Goal: Find contact information: Find contact information

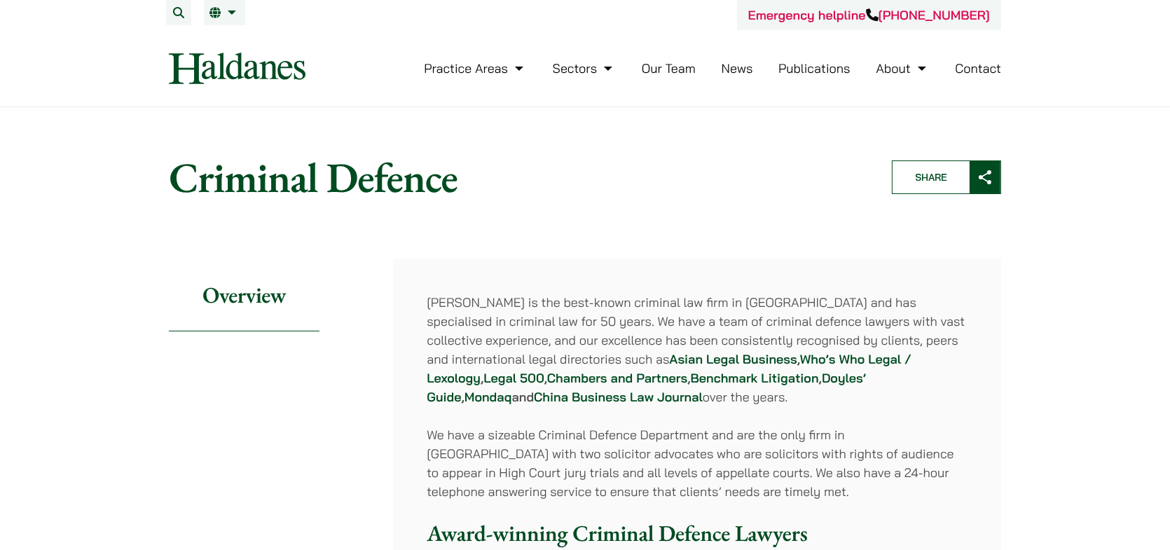
click at [654, 69] on link "Our Team" at bounding box center [669, 68] width 54 height 16
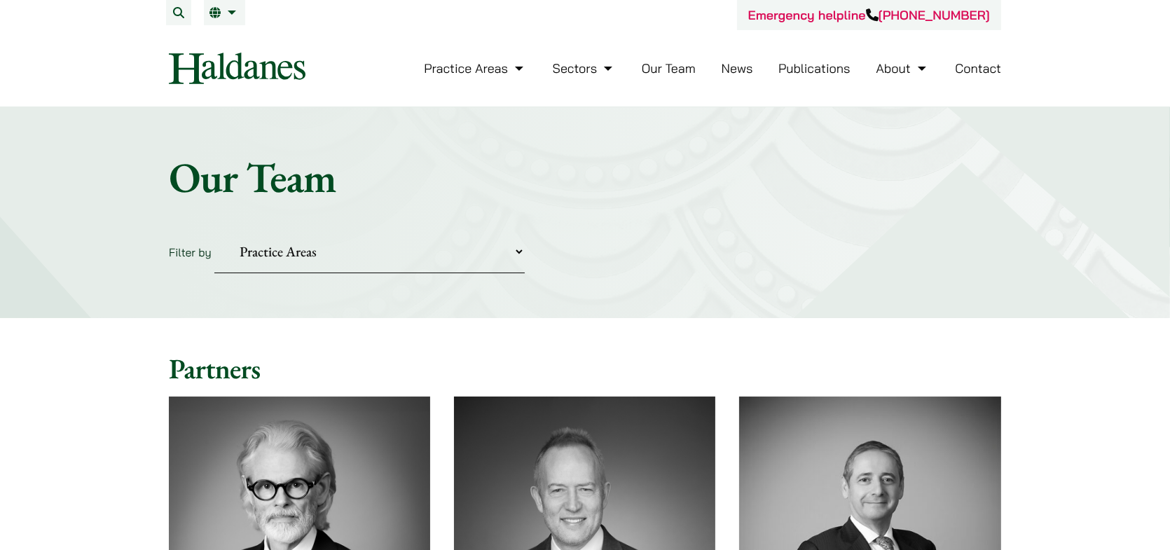
click at [982, 72] on link "Contact" at bounding box center [978, 68] width 46 height 16
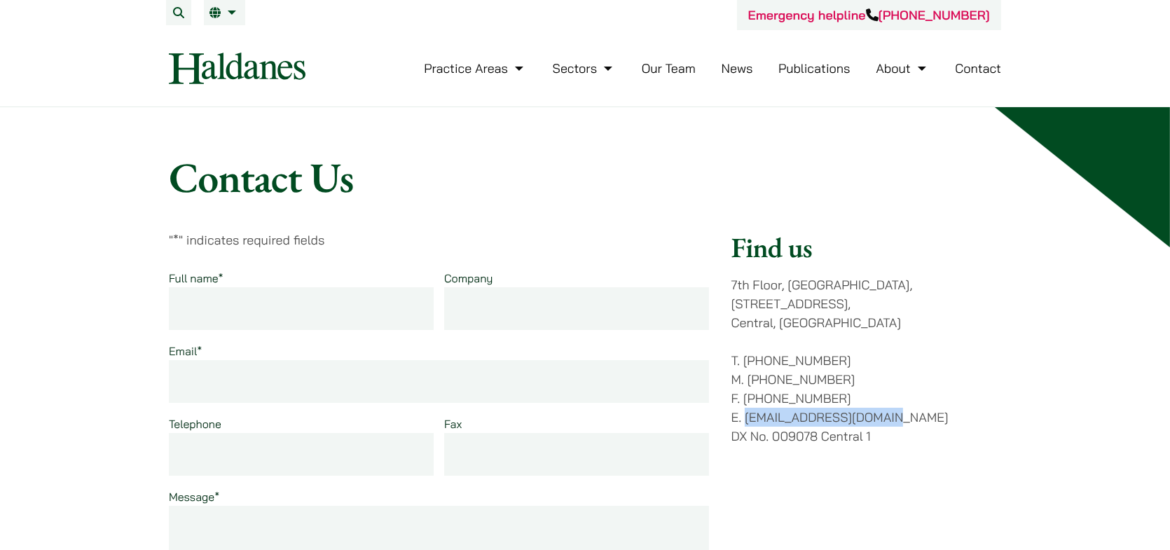
drag, startPoint x: 891, startPoint y: 401, endPoint x: 745, endPoint y: 403, distance: 145.7
click at [745, 403] on p "T. (852) 2868 1234 M. (852) 9763 5524 F. (852) 2845 1637 E. enquiries@haldanes.…" at bounding box center [866, 398] width 270 height 95
copy p "[EMAIL_ADDRESS][DOMAIN_NAME]"
drag, startPoint x: 589, startPoint y: 171, endPoint x: 485, endPoint y: 125, distance: 114.2
click at [589, 171] on h1 "Contact Us" at bounding box center [585, 177] width 832 height 50
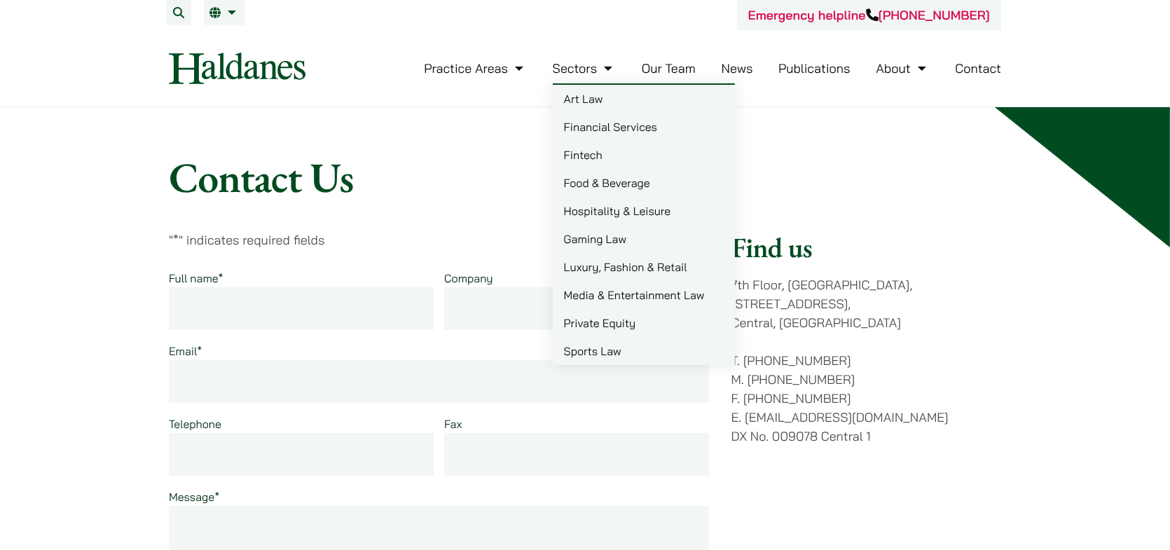
click at [665, 70] on link "Our Team" at bounding box center [669, 68] width 54 height 16
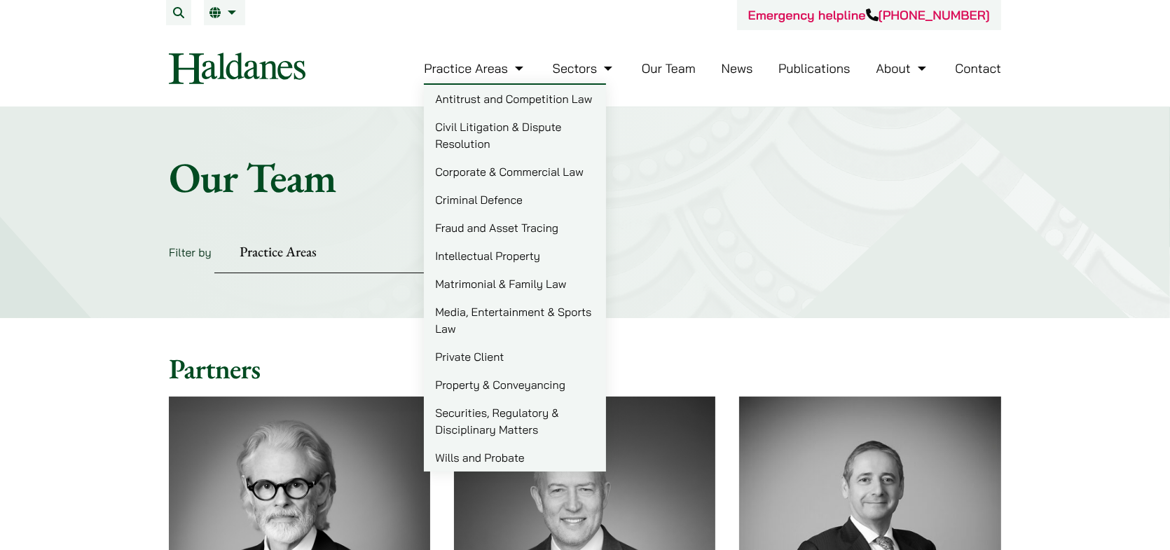
click at [467, 200] on link "Criminal Defence" at bounding box center [515, 200] width 182 height 28
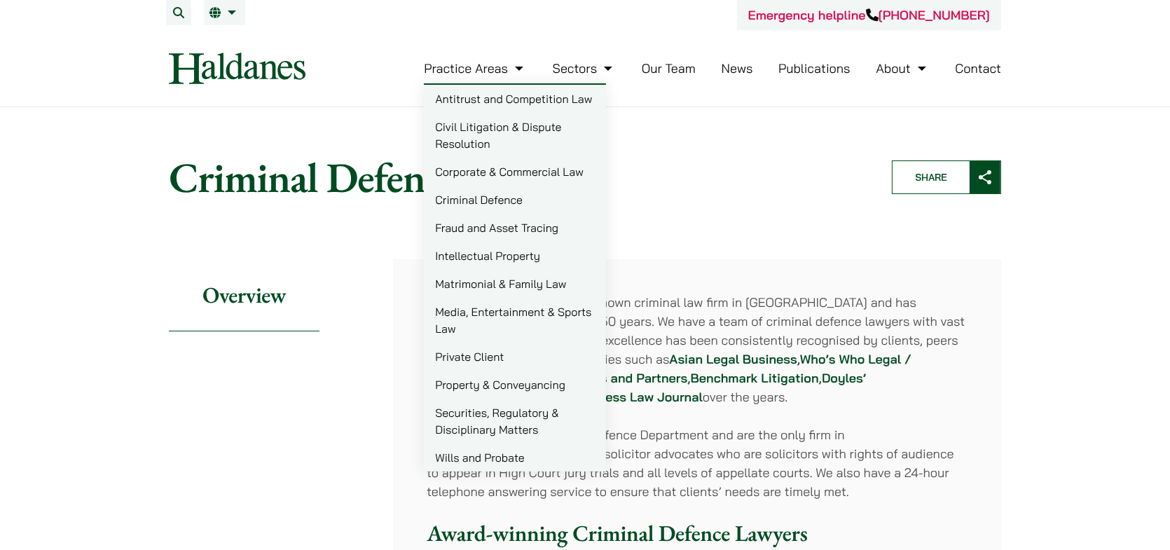
drag, startPoint x: 470, startPoint y: 220, endPoint x: 480, endPoint y: 220, distance: 9.8
click at [470, 220] on link "Fraud and Asset Tracing" at bounding box center [515, 228] width 182 height 28
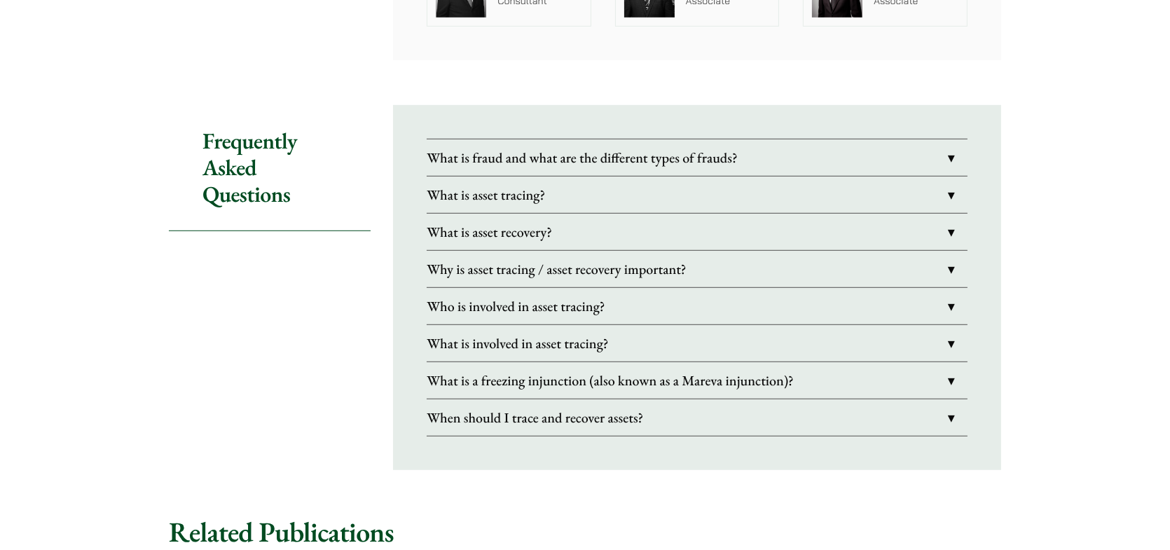
scroll to position [1191, 0]
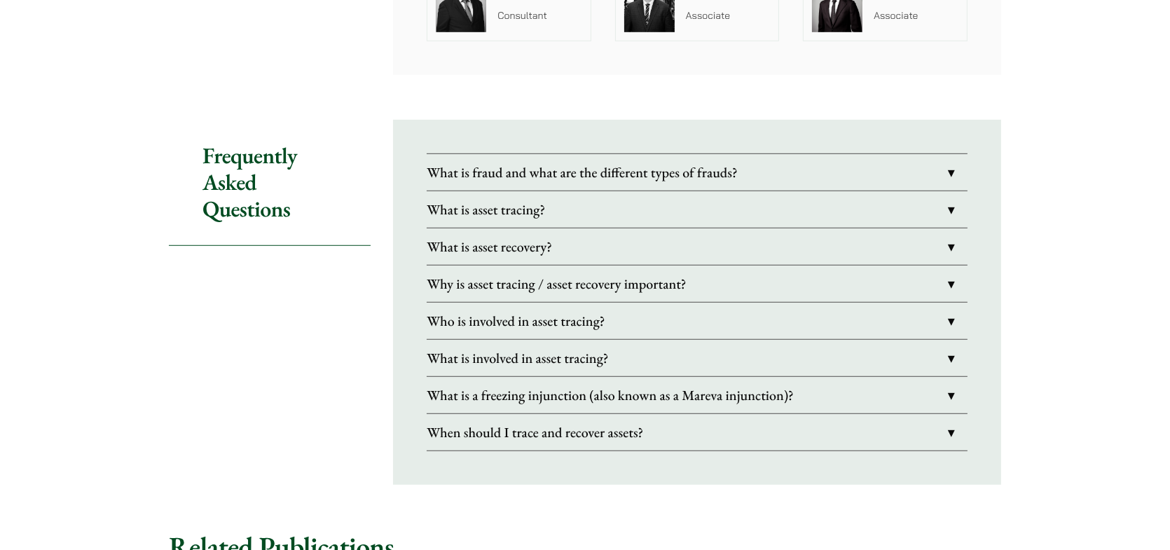
click at [820, 160] on link "What is fraud and what are the different types of frauds?" at bounding box center [697, 172] width 541 height 36
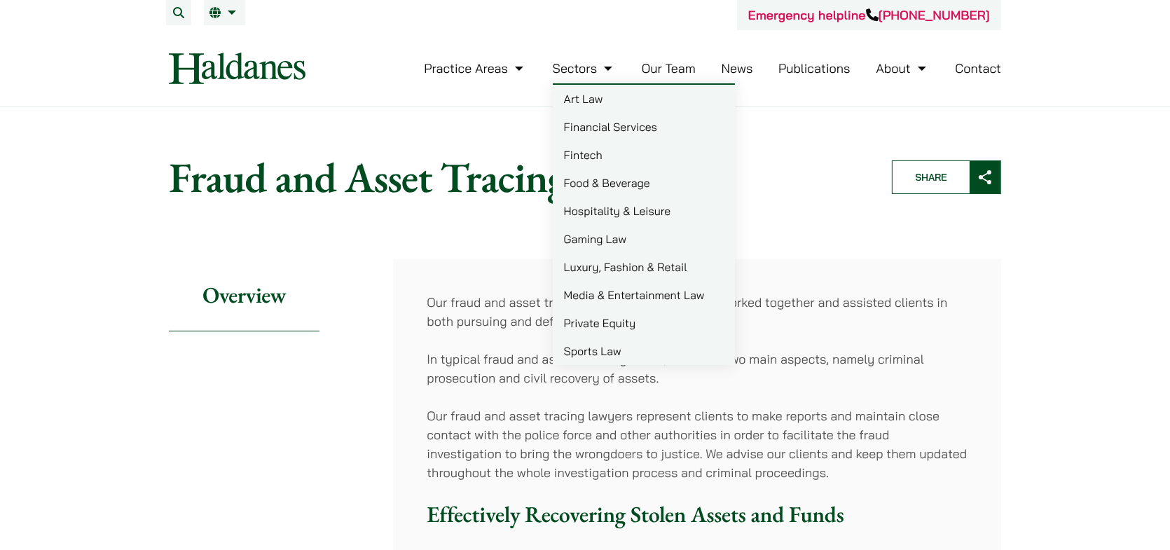
click at [284, 65] on img at bounding box center [237, 69] width 137 height 32
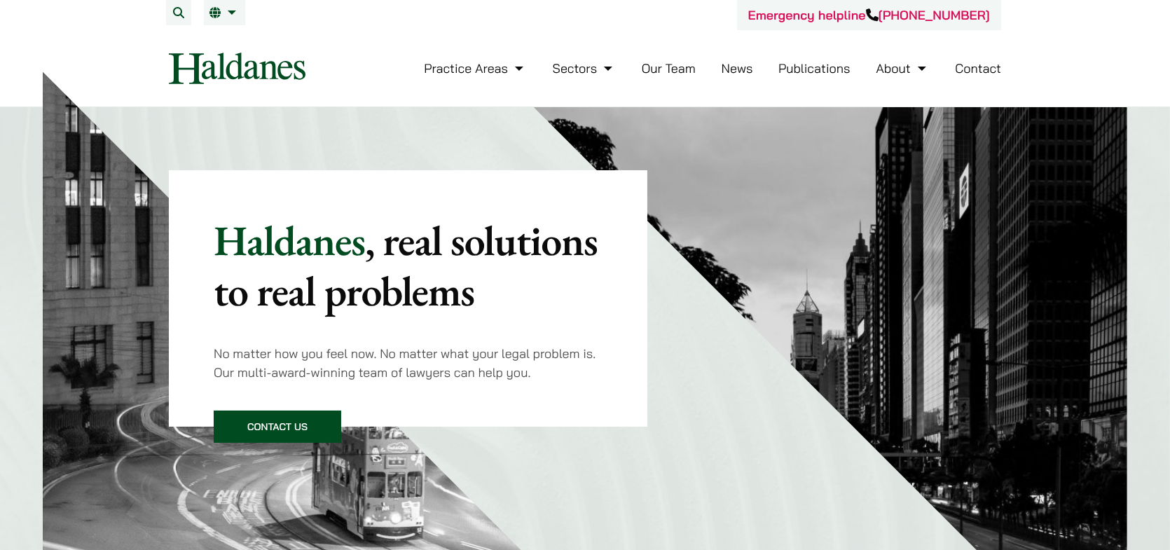
click at [675, 69] on link "Our Team" at bounding box center [669, 68] width 54 height 16
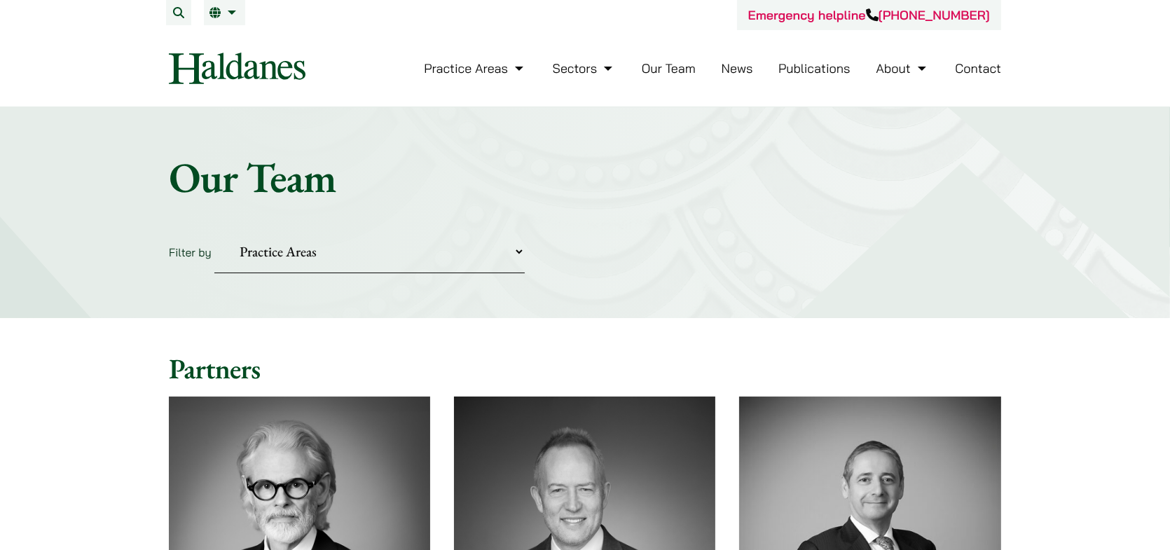
drag, startPoint x: 156, startPoint y: 66, endPoint x: 279, endPoint y: 65, distance: 122.6
click at [279, 65] on div "Practice Areas Antitrust and Competition Law Civil Litigation & Dispute Resolut…" at bounding box center [585, 69] width 856 height 32
